Goal: Task Accomplishment & Management: Use online tool/utility

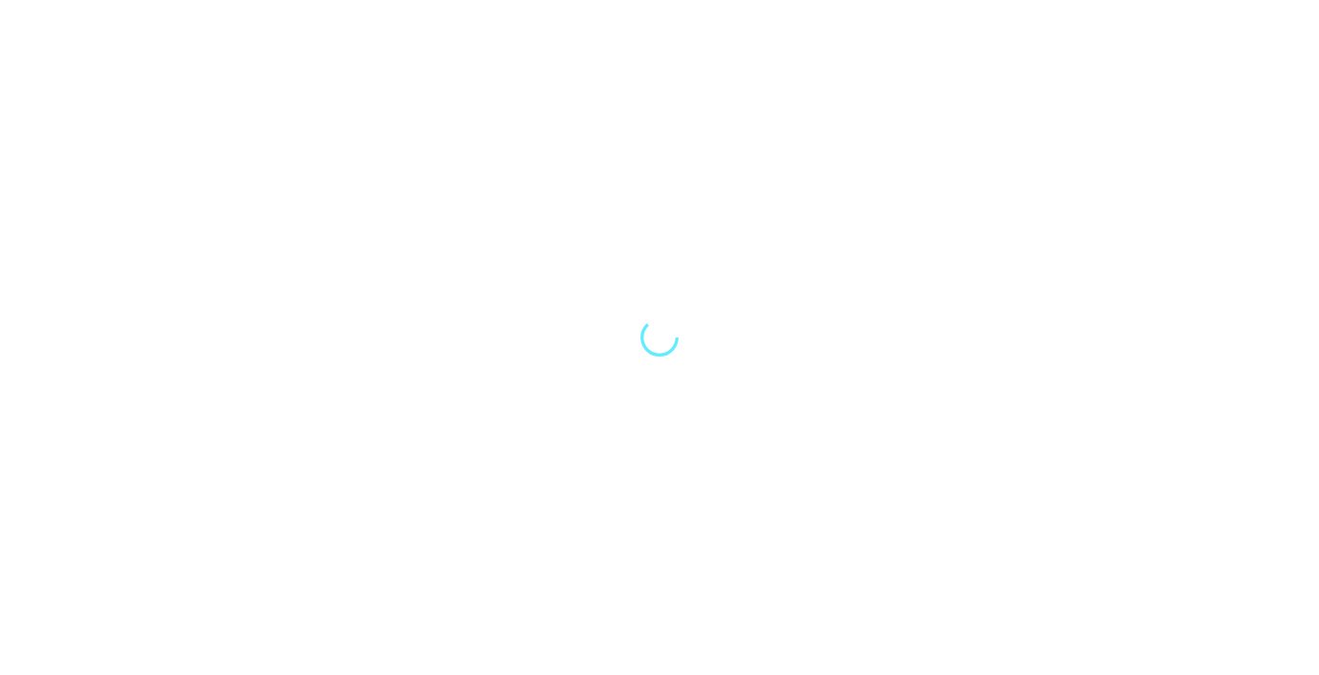
select select "Song"
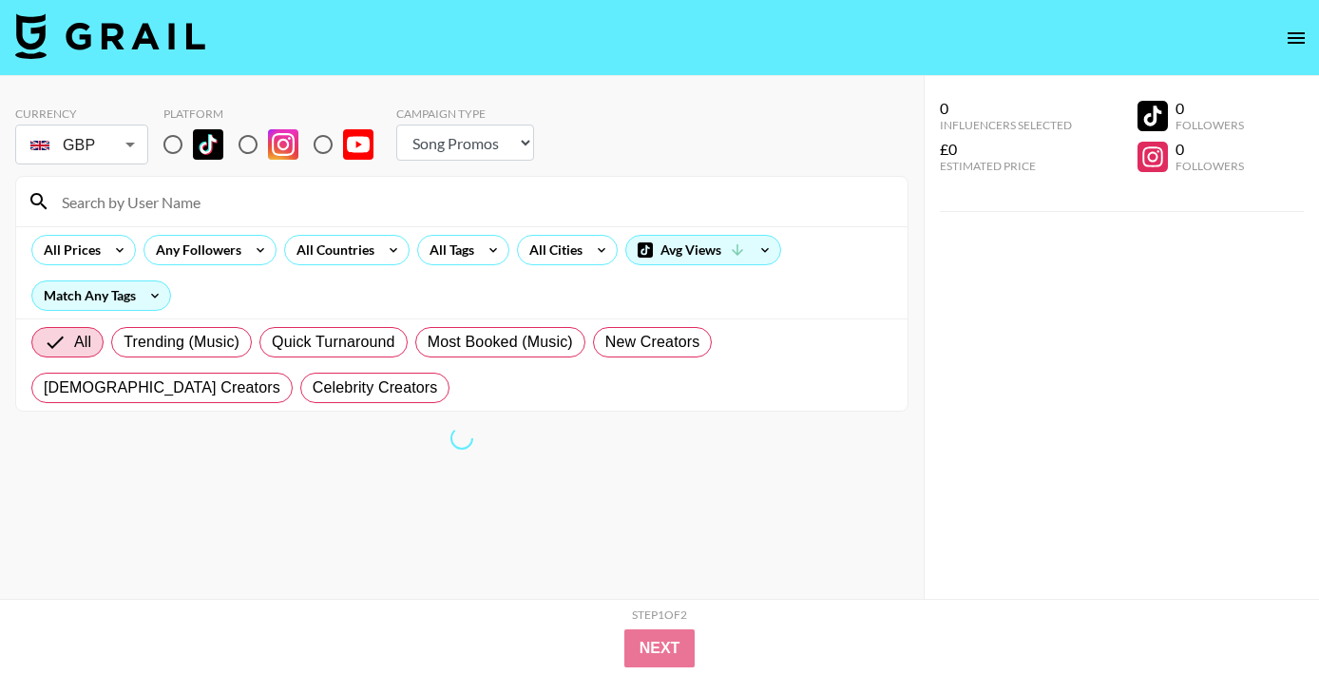
click at [163, 144] on input "radio" at bounding box center [173, 145] width 40 height 40
radio input "true"
click at [326, 231] on div "All Prices Any Followers All Countries All Tags All Cities Avg Views Match Any …" at bounding box center [462, 272] width 892 height 92
click at [354, 213] on input at bounding box center [473, 201] width 846 height 30
click at [223, 204] on input at bounding box center [473, 201] width 846 height 30
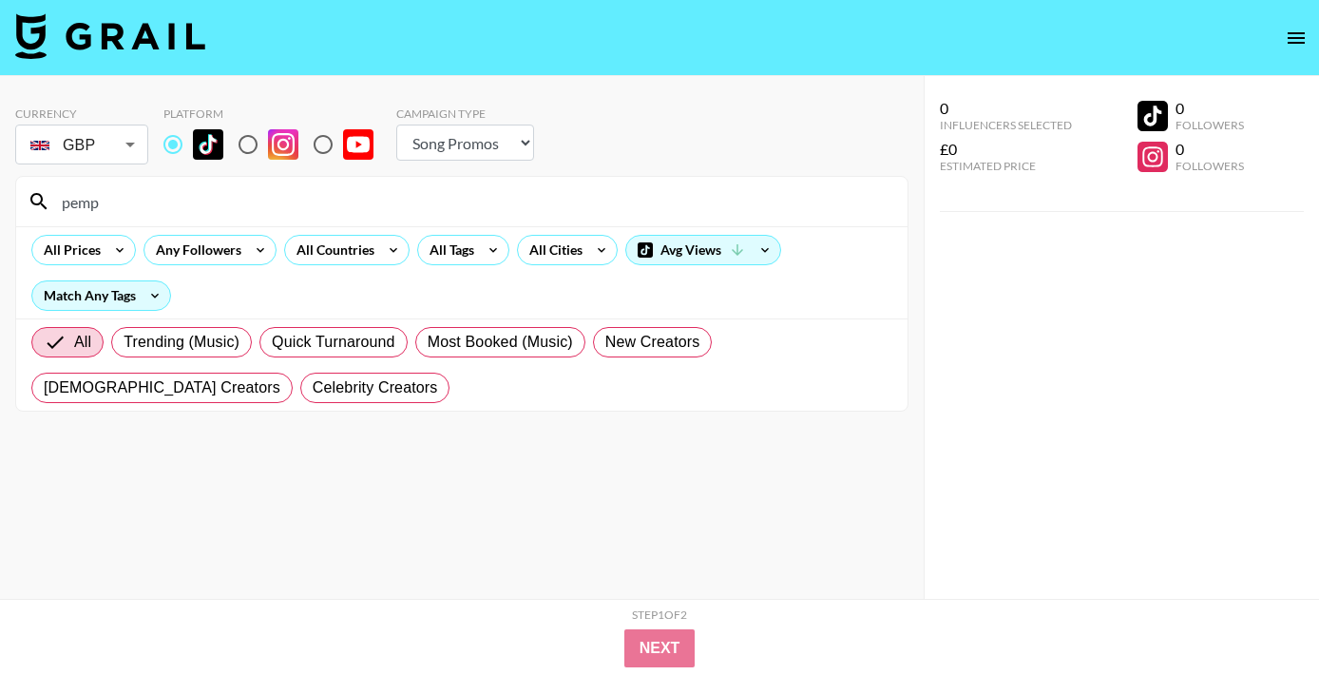
click at [139, 203] on input "pemp" at bounding box center [473, 201] width 846 height 30
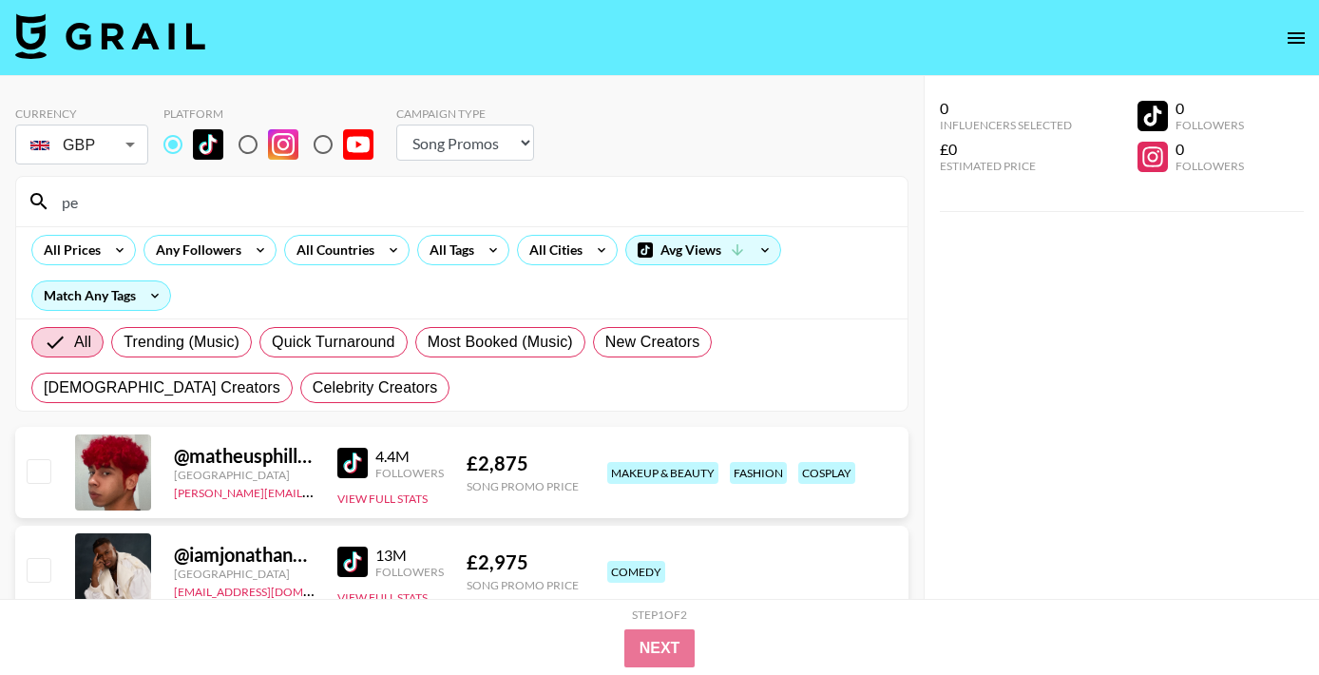
type input "p"
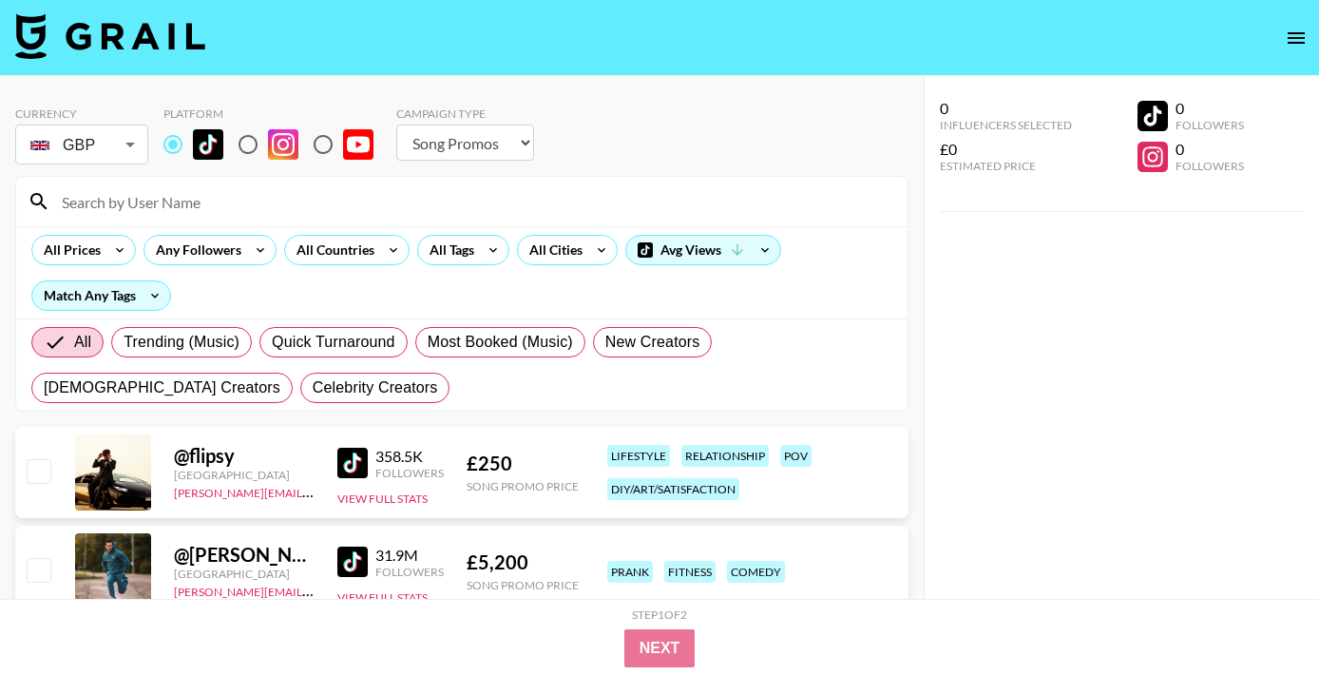
type input "E"
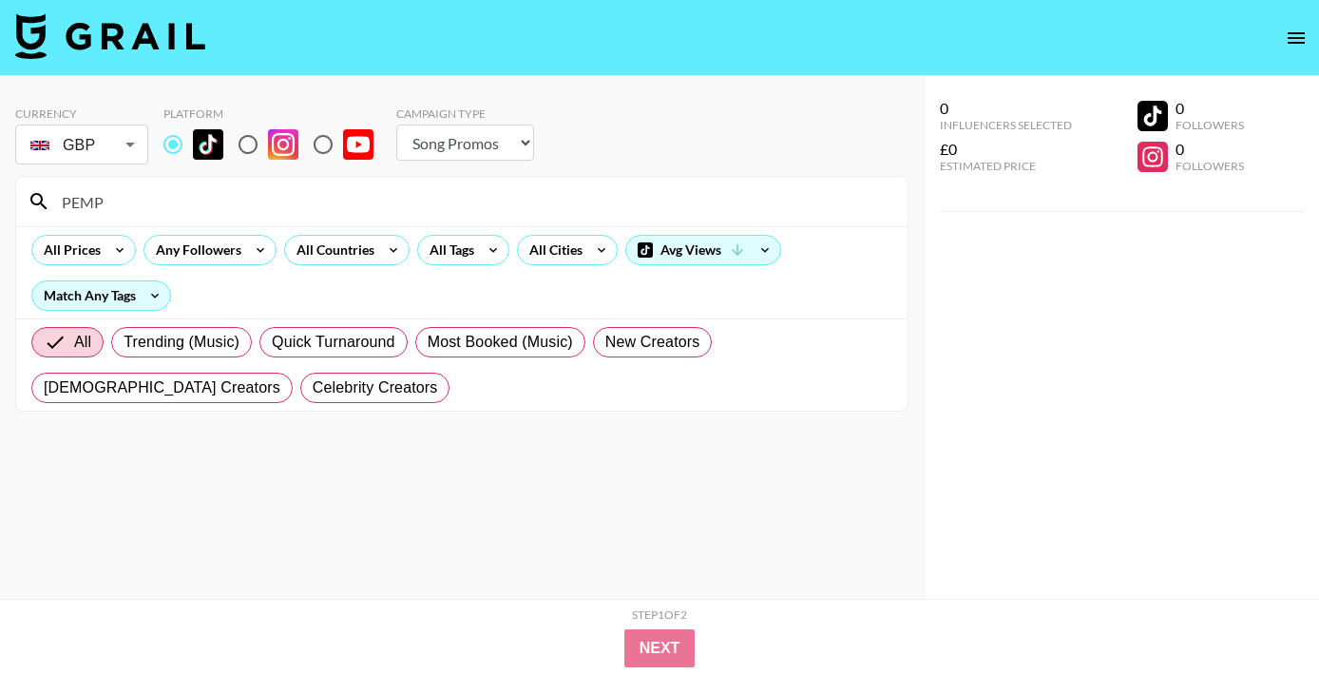
type input "PEMP"
click at [816, 273] on div "All Prices Any Followers All Countries All Tags All Cities Avg Views Match Any …" at bounding box center [462, 272] width 892 height 92
click at [200, 209] on input "PEMP" at bounding box center [473, 201] width 846 height 30
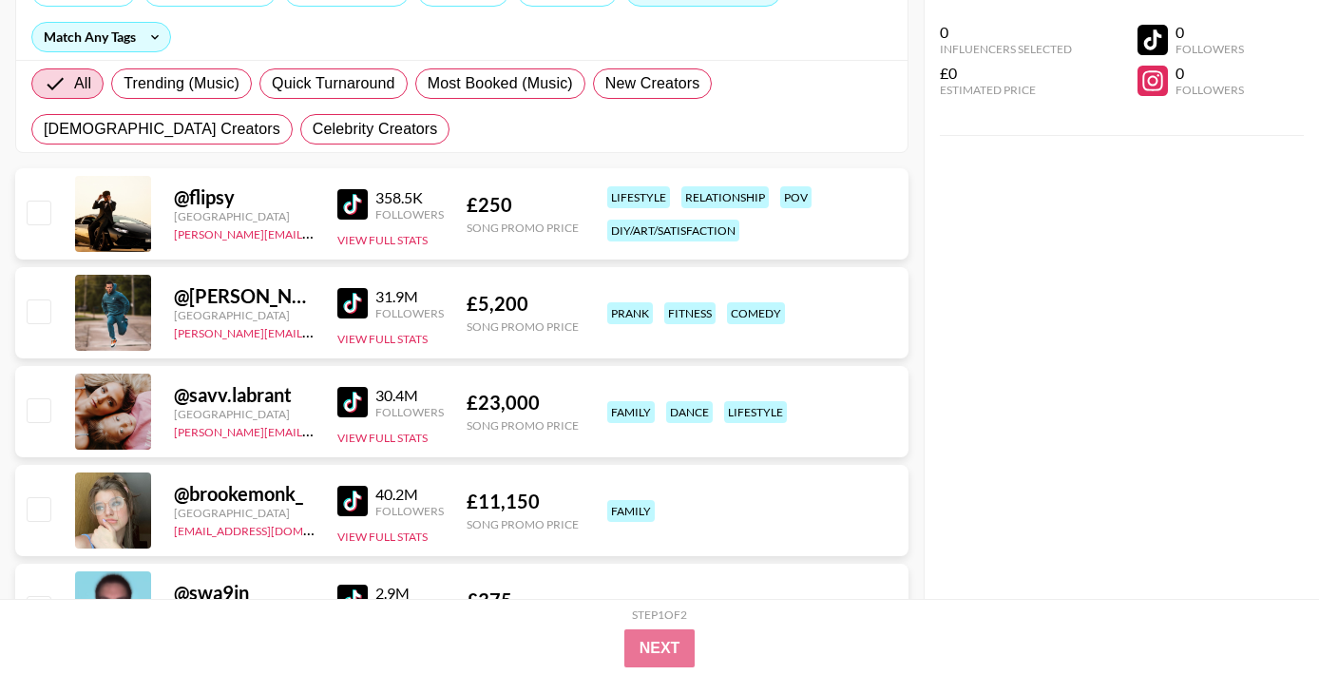
scroll to position [262, 0]
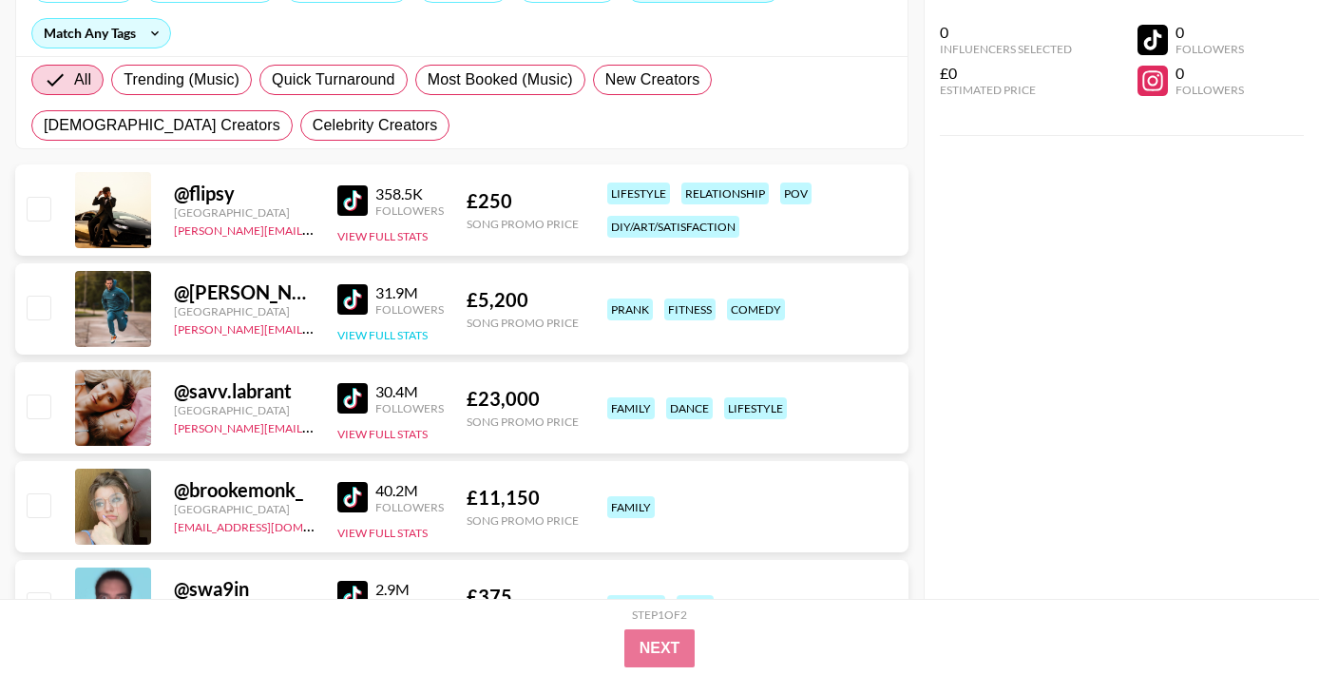
click at [358, 339] on button "View Full Stats" at bounding box center [382, 335] width 90 height 14
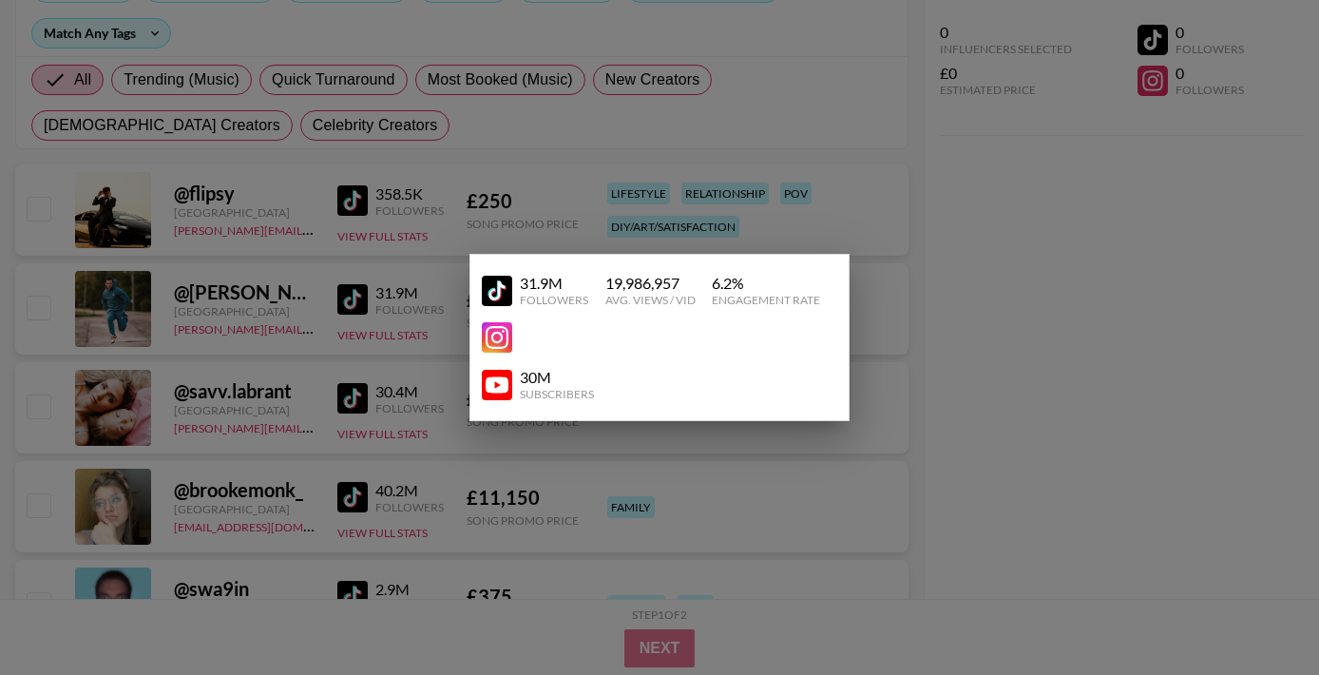
click at [917, 234] on div at bounding box center [659, 337] width 1319 height 675
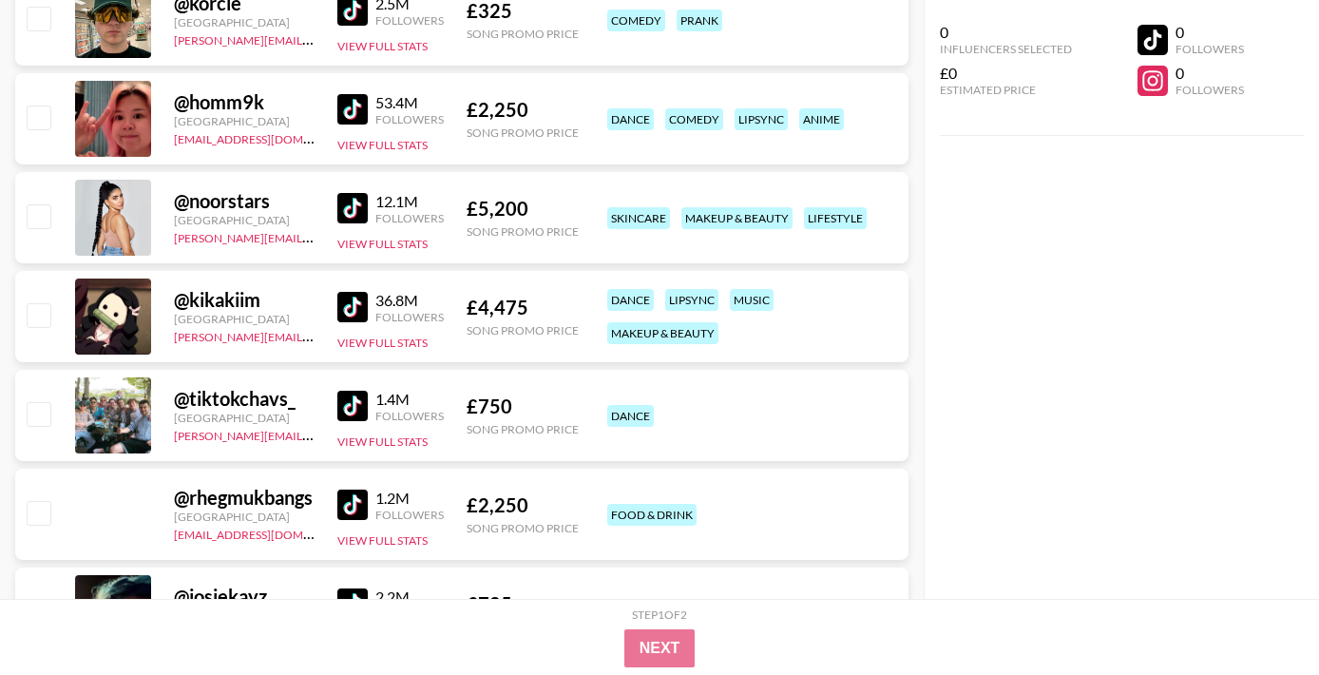
scroll to position [3419, 0]
